Goal: Task Accomplishment & Management: Complete application form

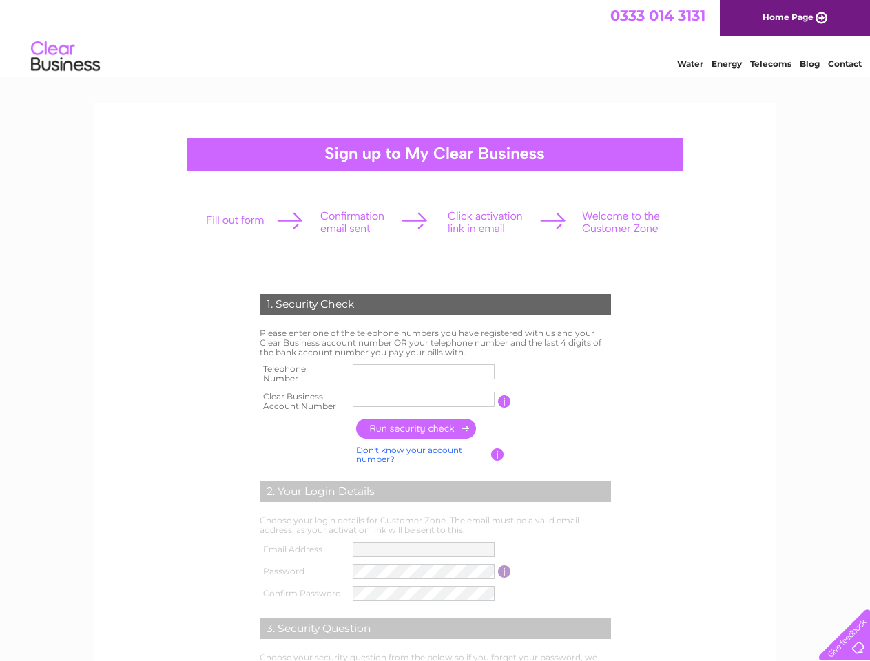
click at [435, 464] on td "Don't know your account number? Don't know your bank account number?" at bounding box center [422, 455] width 138 height 26
click at [504, 402] on input "button" at bounding box center [504, 401] width 13 height 12
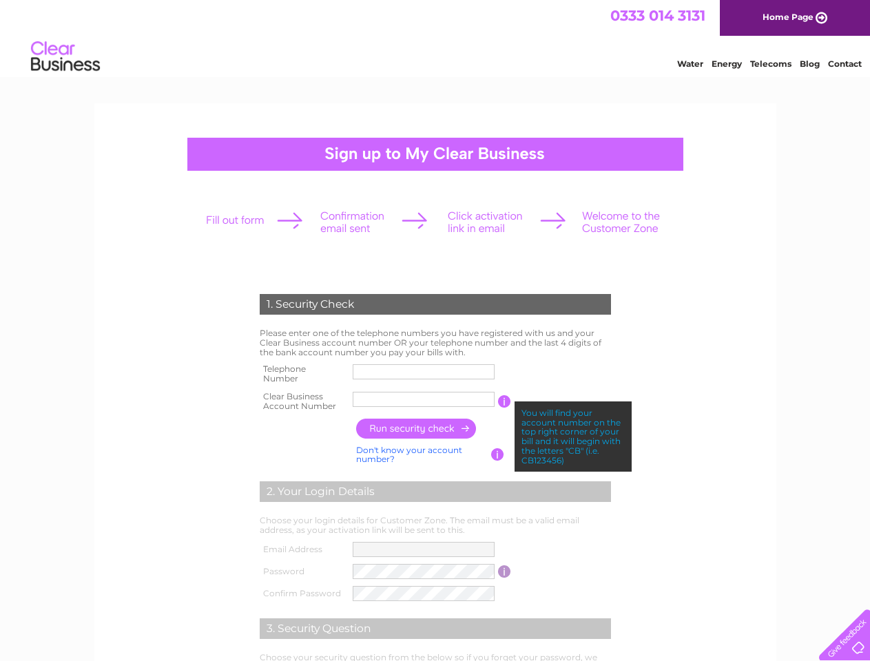
click at [417, 428] on input "button" at bounding box center [416, 429] width 121 height 20
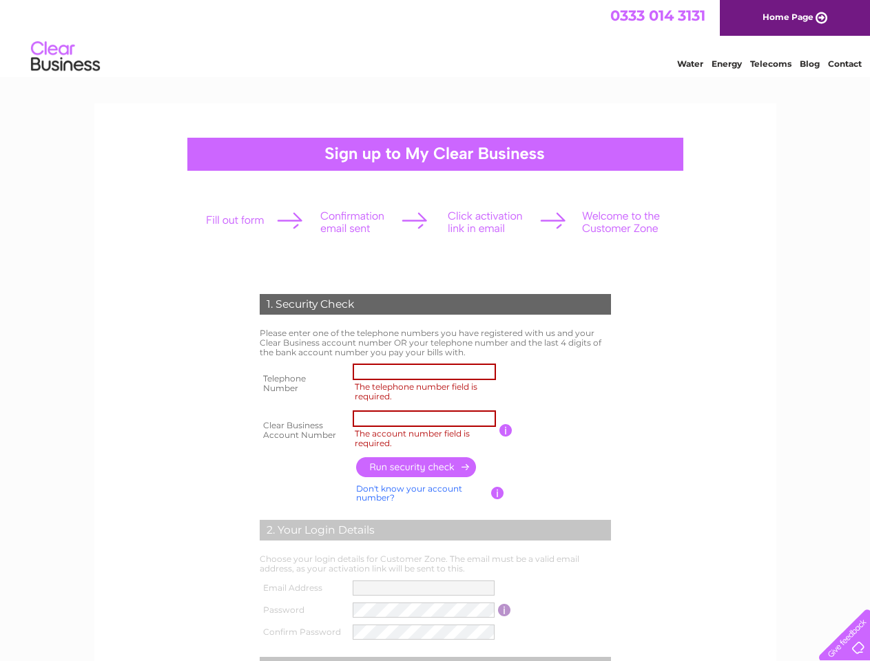
click at [408, 455] on td at bounding box center [484, 467] width 262 height 27
click at [497, 455] on td at bounding box center [484, 467] width 262 height 27
click at [504, 572] on td "Choose your login details for Customer Zone. The email must be a valid email ad…" at bounding box center [435, 564] width 358 height 26
click at [842, 632] on div at bounding box center [841, 632] width 56 height 56
